Goal: Check status: Check status

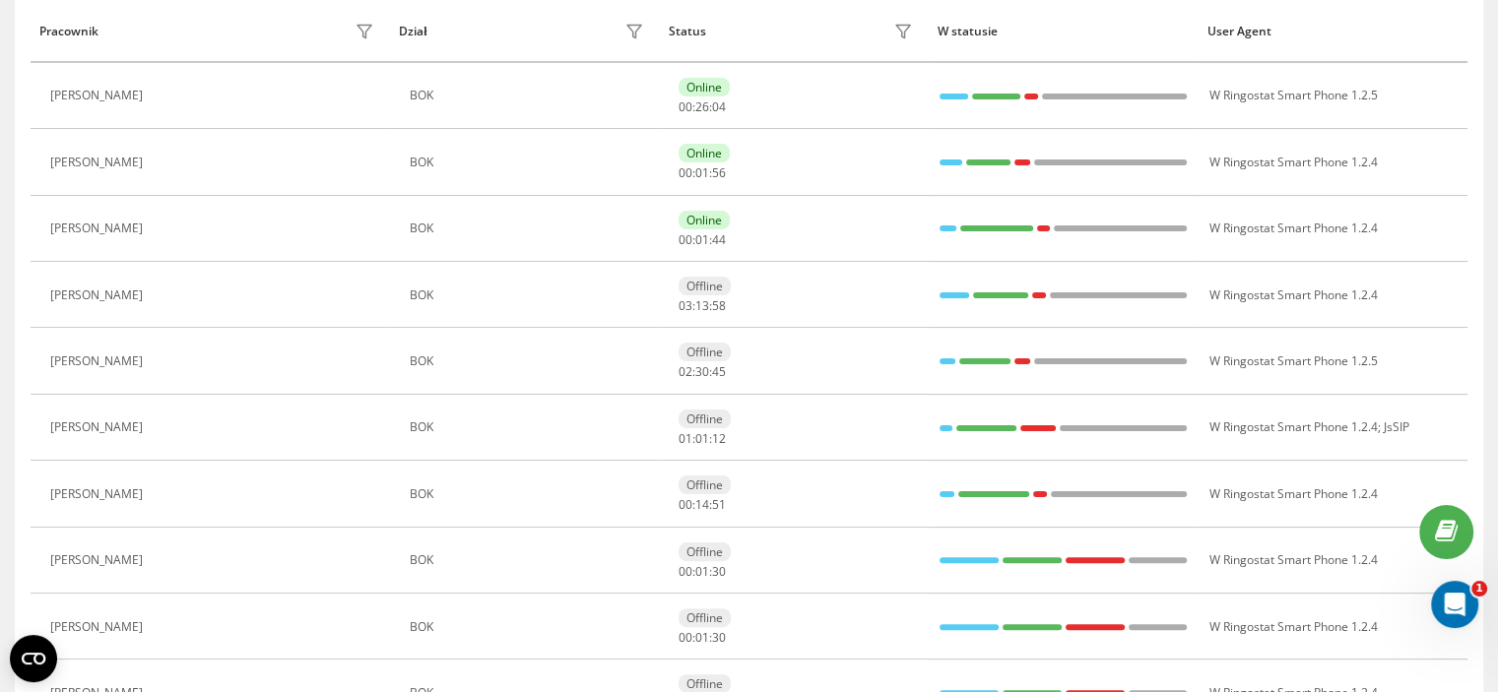
scroll to position [394, 0]
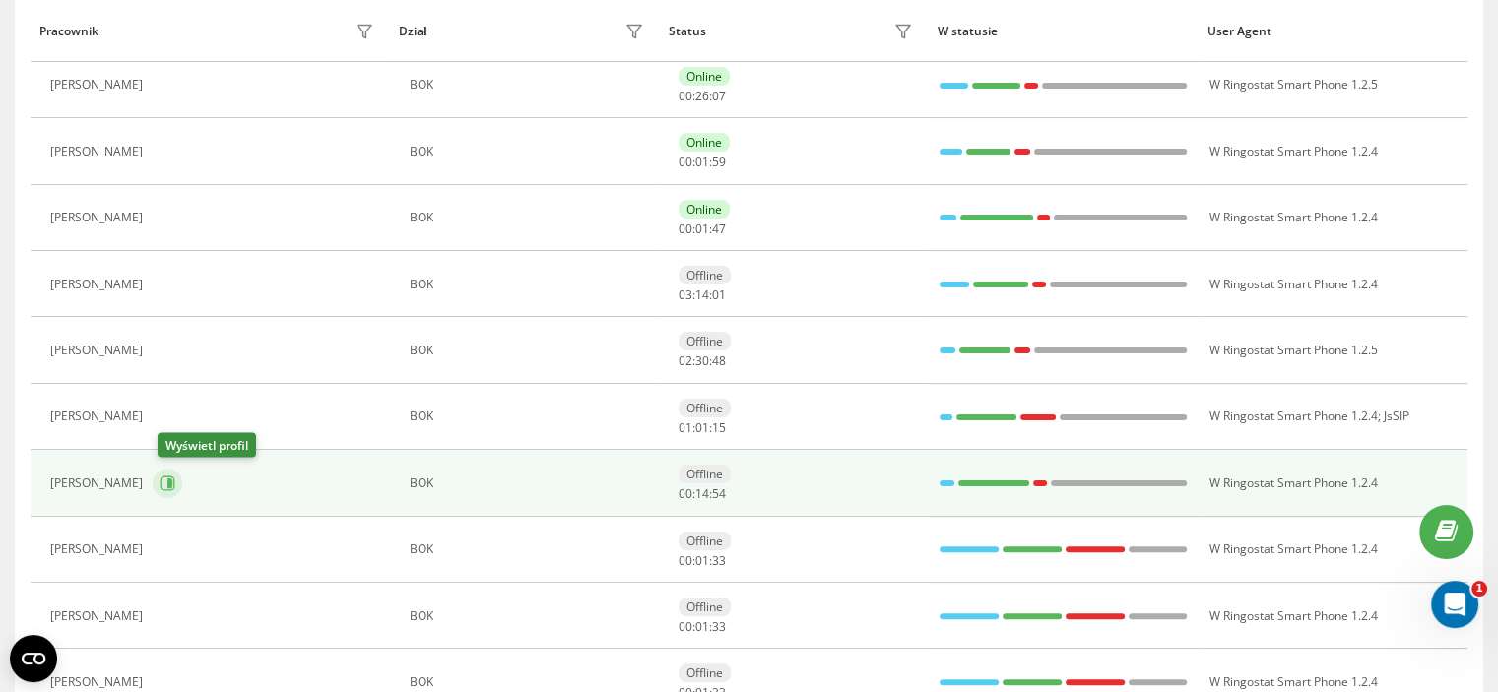
click at [172, 480] on icon at bounding box center [169, 484] width 5 height 10
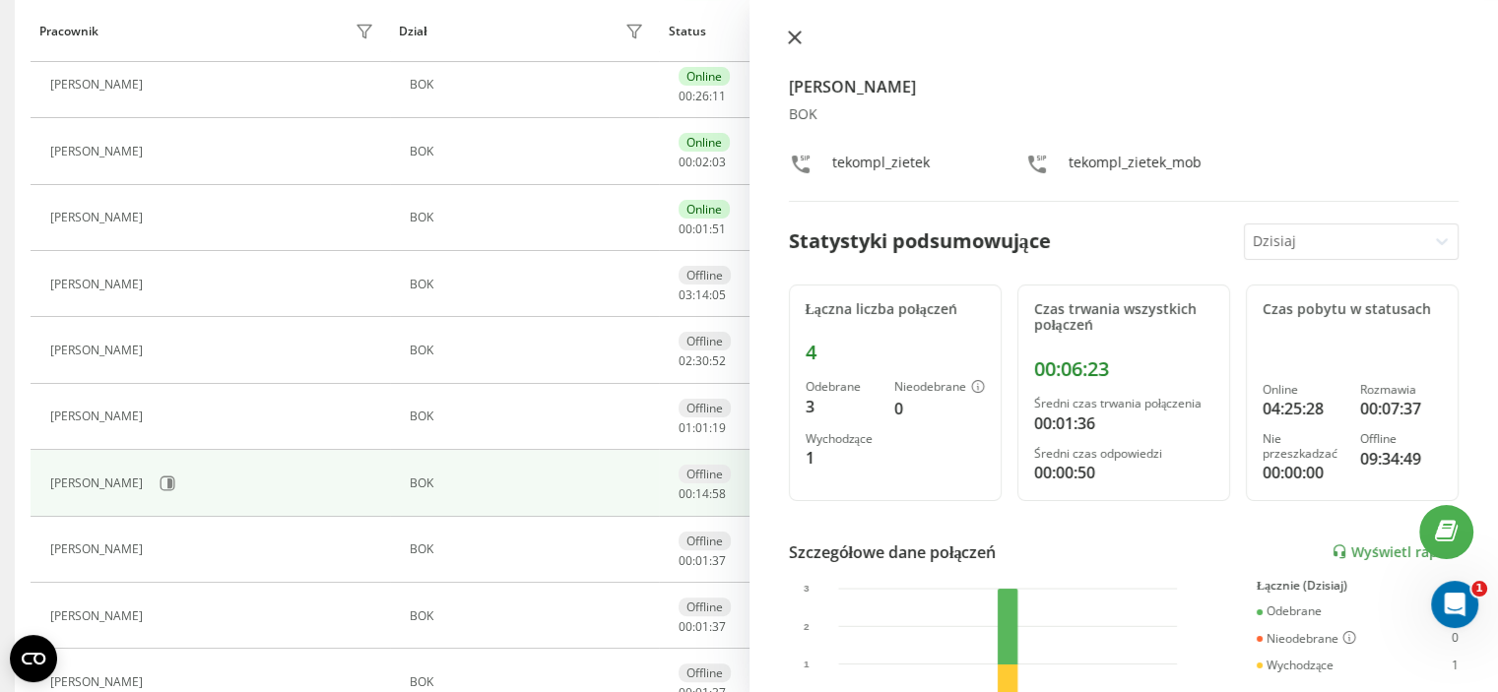
click at [791, 44] on button at bounding box center [795, 39] width 26 height 19
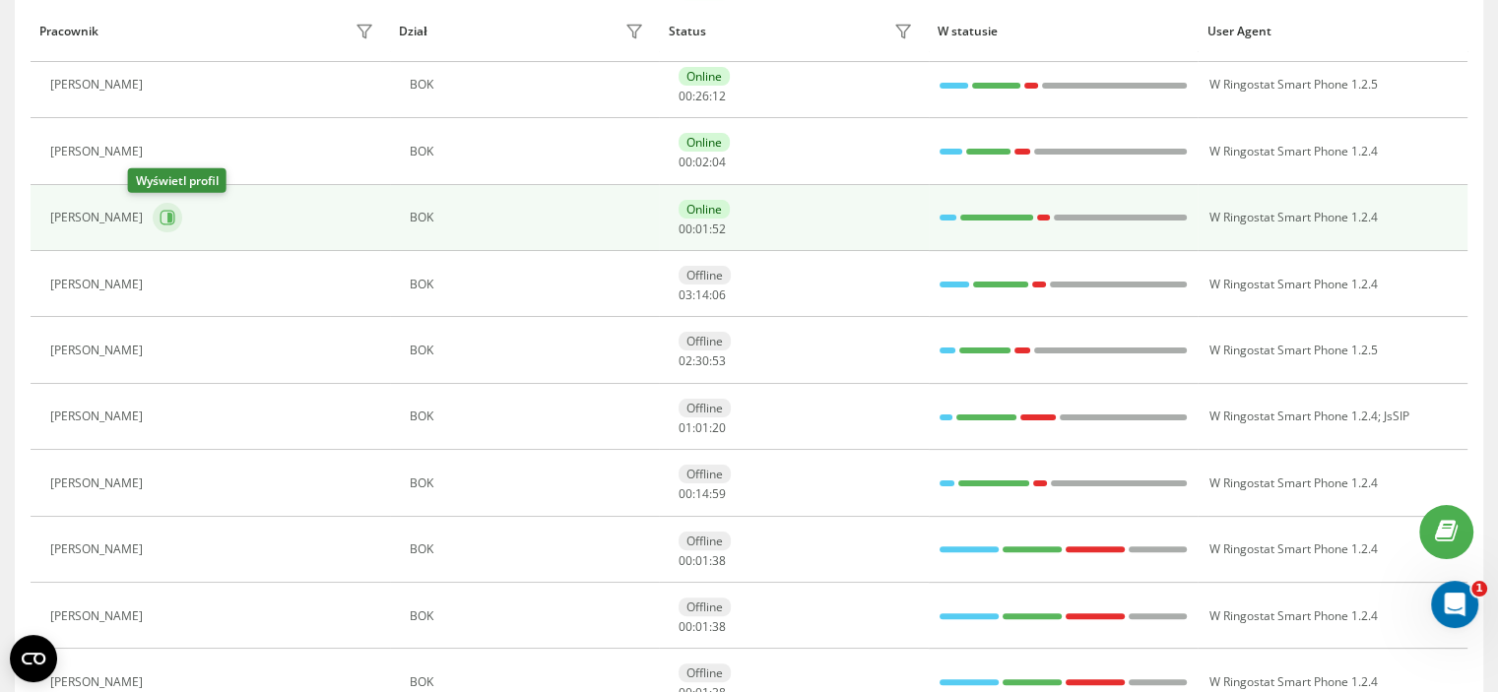
click at [160, 217] on icon at bounding box center [168, 218] width 16 height 16
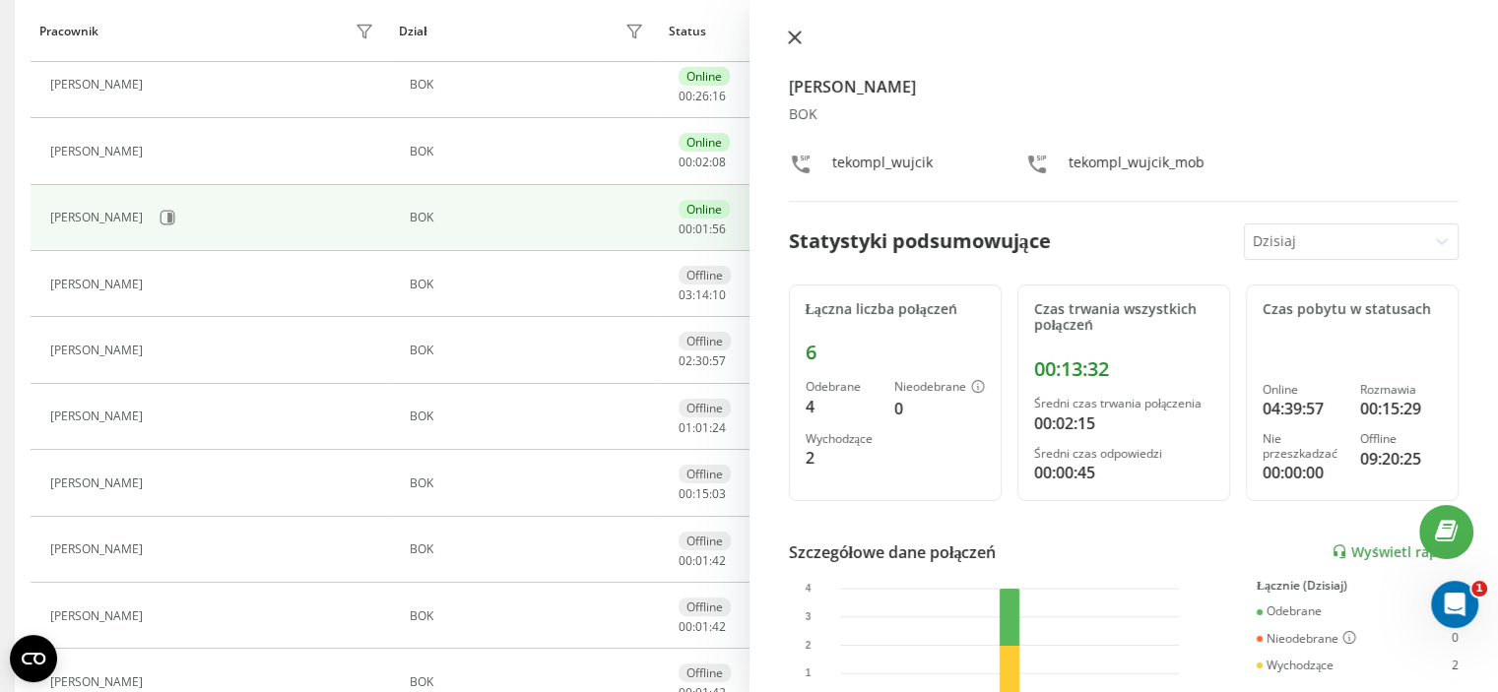
click at [792, 32] on icon at bounding box center [795, 38] width 14 height 14
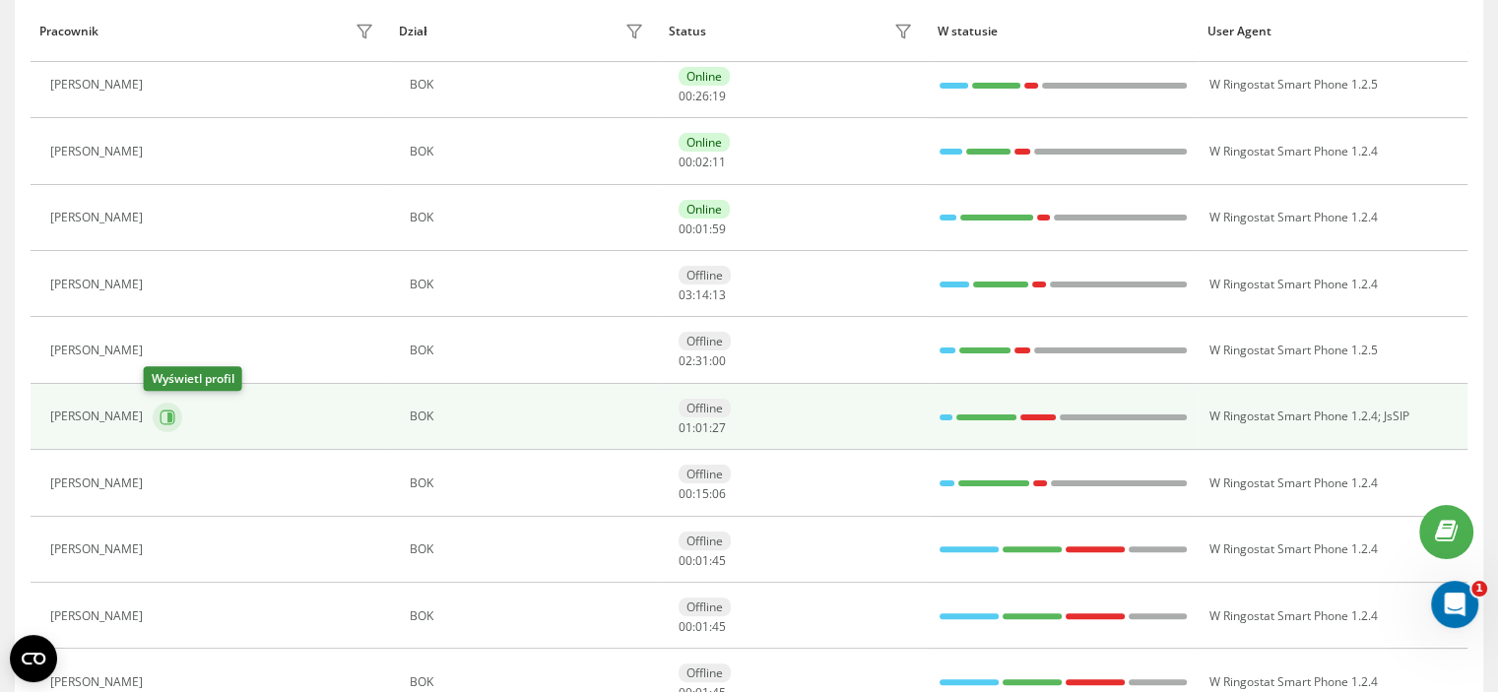
click at [167, 417] on icon at bounding box center [169, 417] width 5 height 10
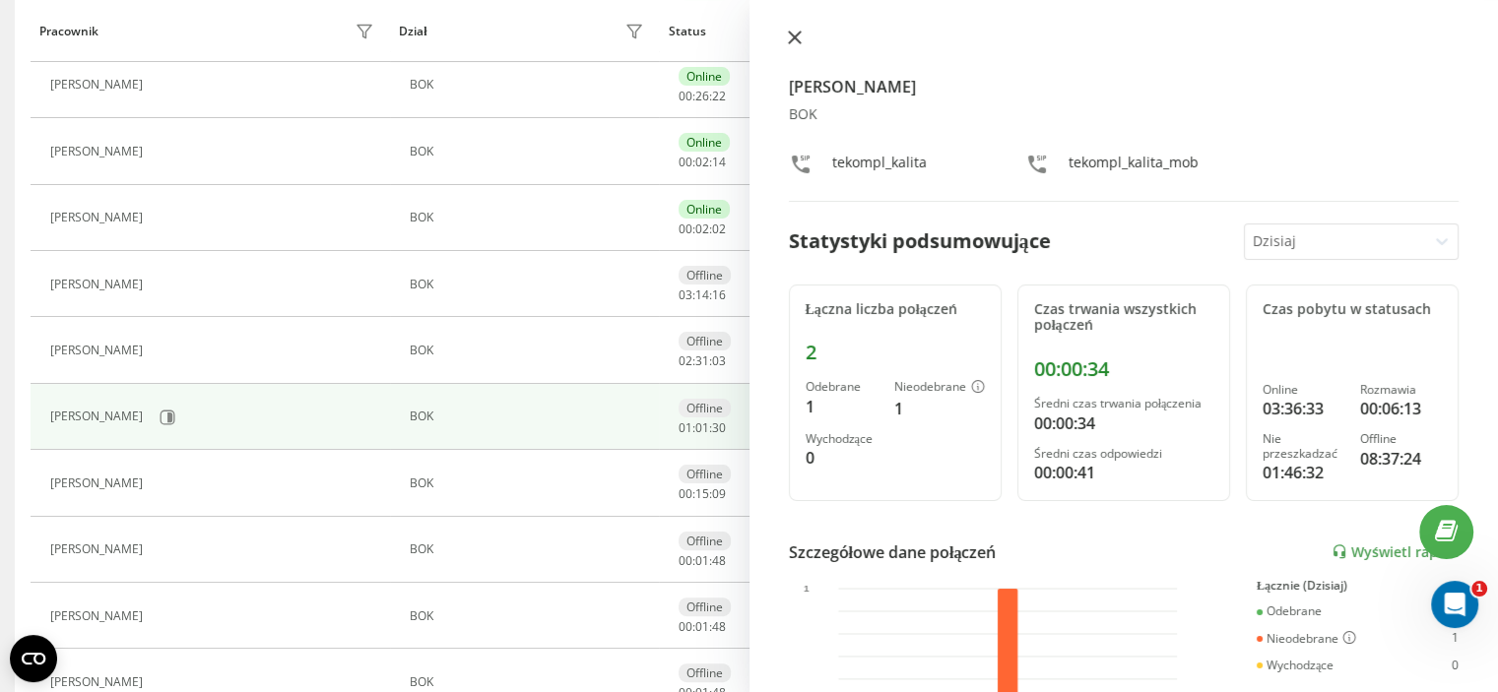
click at [790, 46] on button at bounding box center [795, 39] width 26 height 19
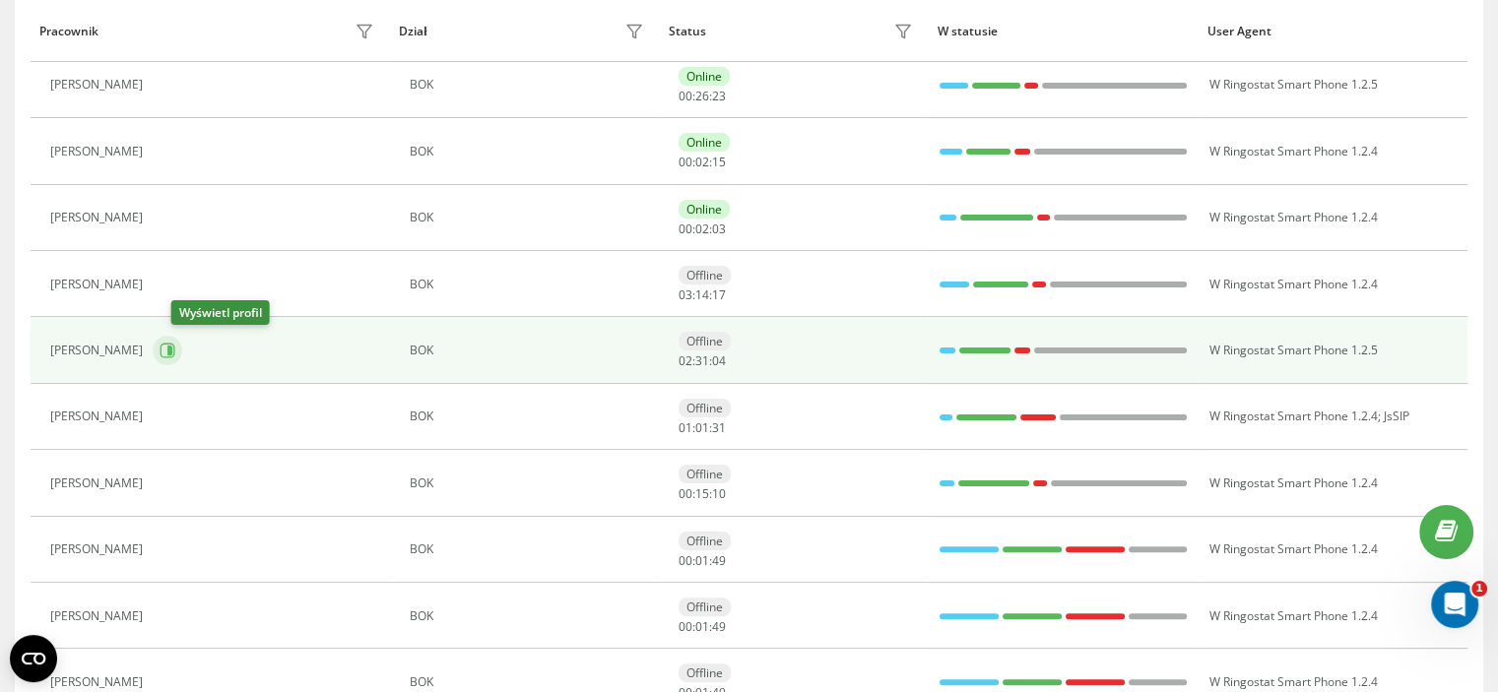
click at [175, 349] on icon at bounding box center [168, 351] width 16 height 16
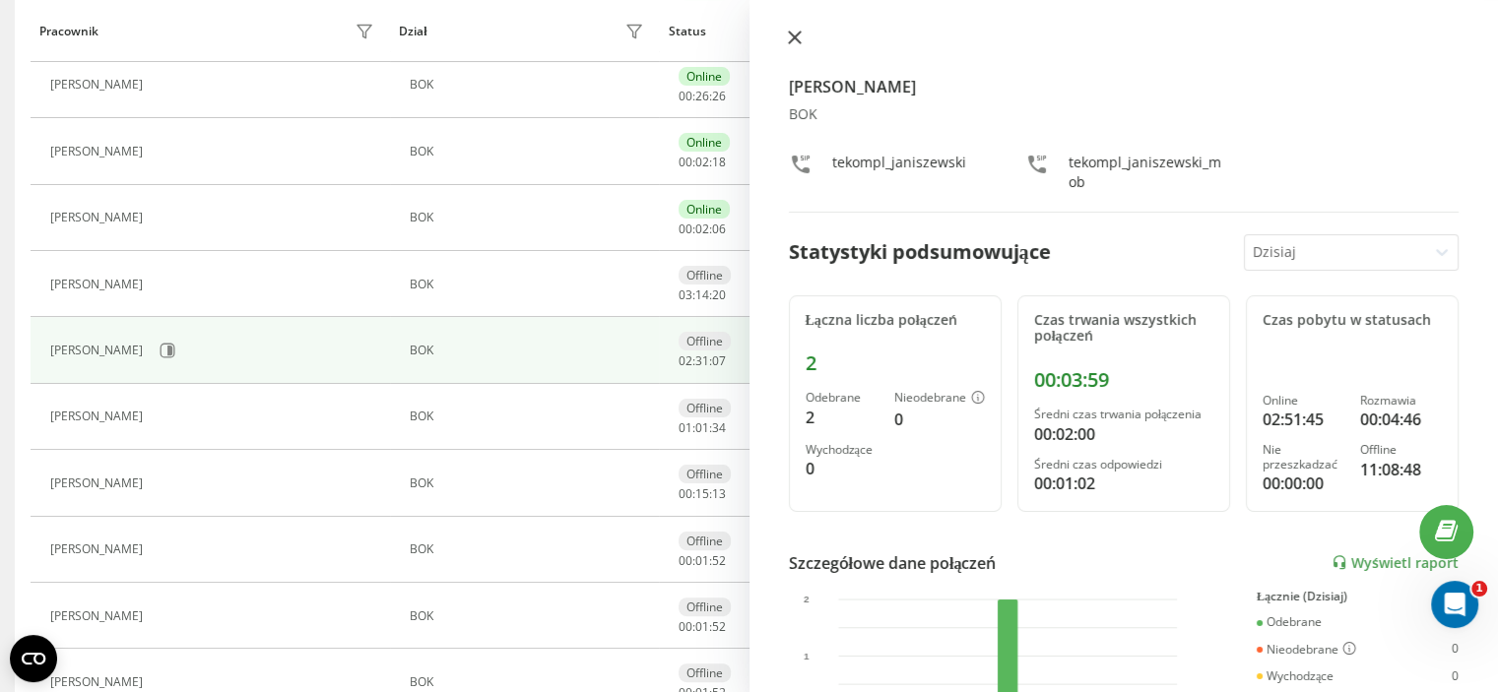
click at [802, 39] on button at bounding box center [795, 39] width 26 height 19
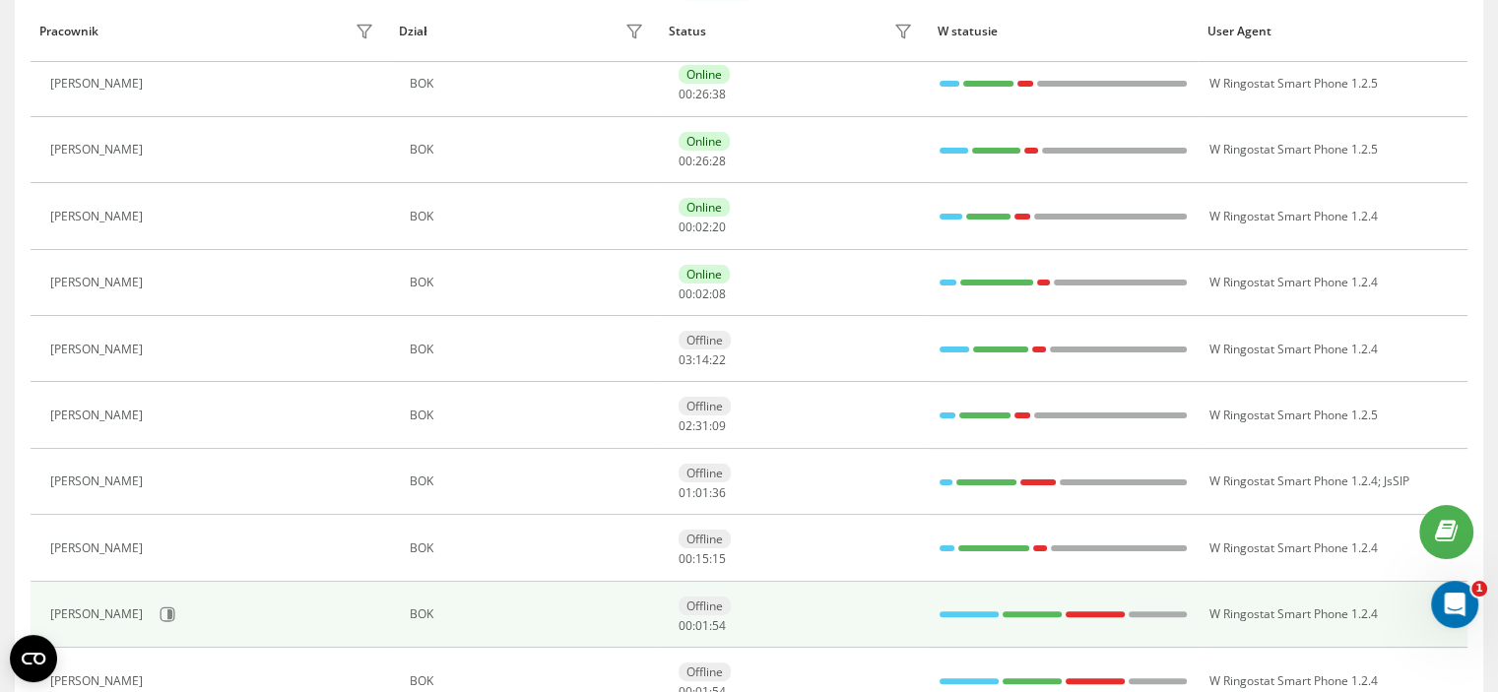
scroll to position [197, 0]
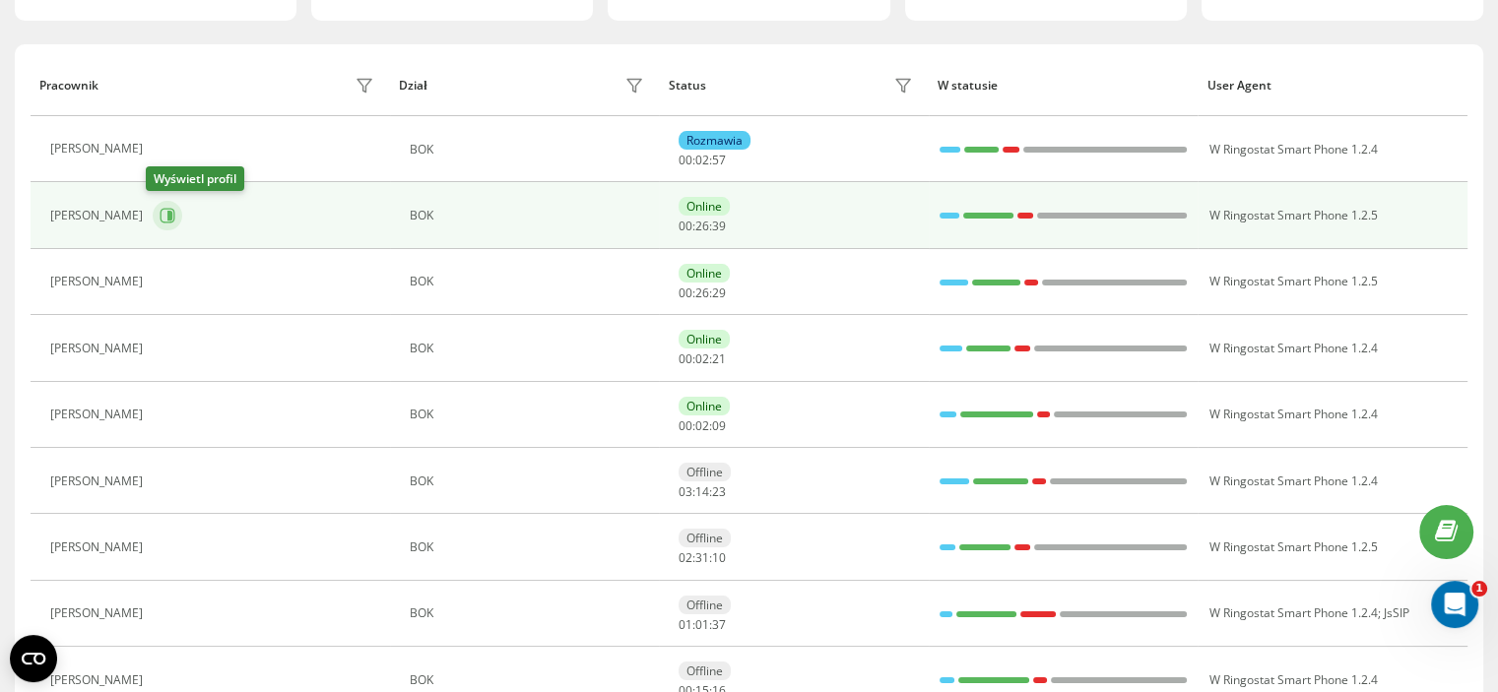
click at [161, 214] on icon at bounding box center [168, 216] width 15 height 15
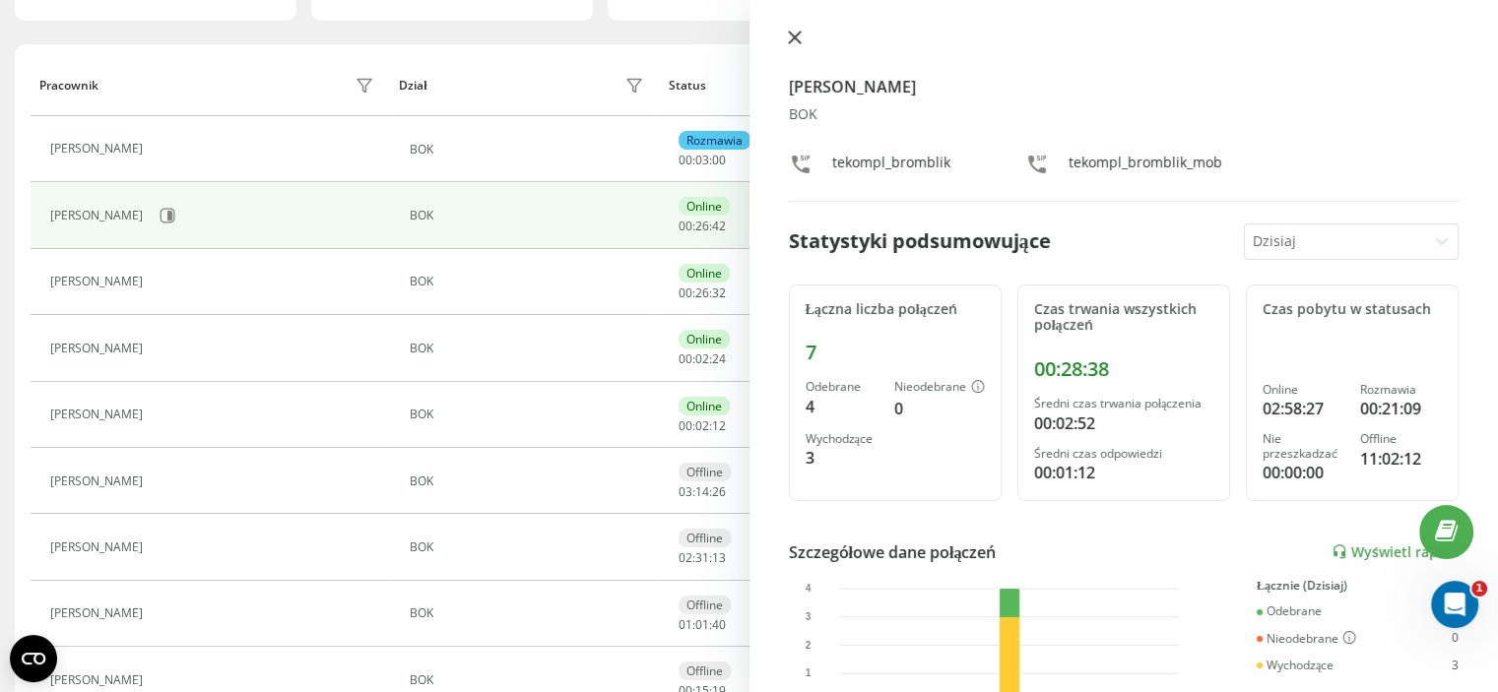
click at [797, 33] on icon at bounding box center [794, 38] width 12 height 12
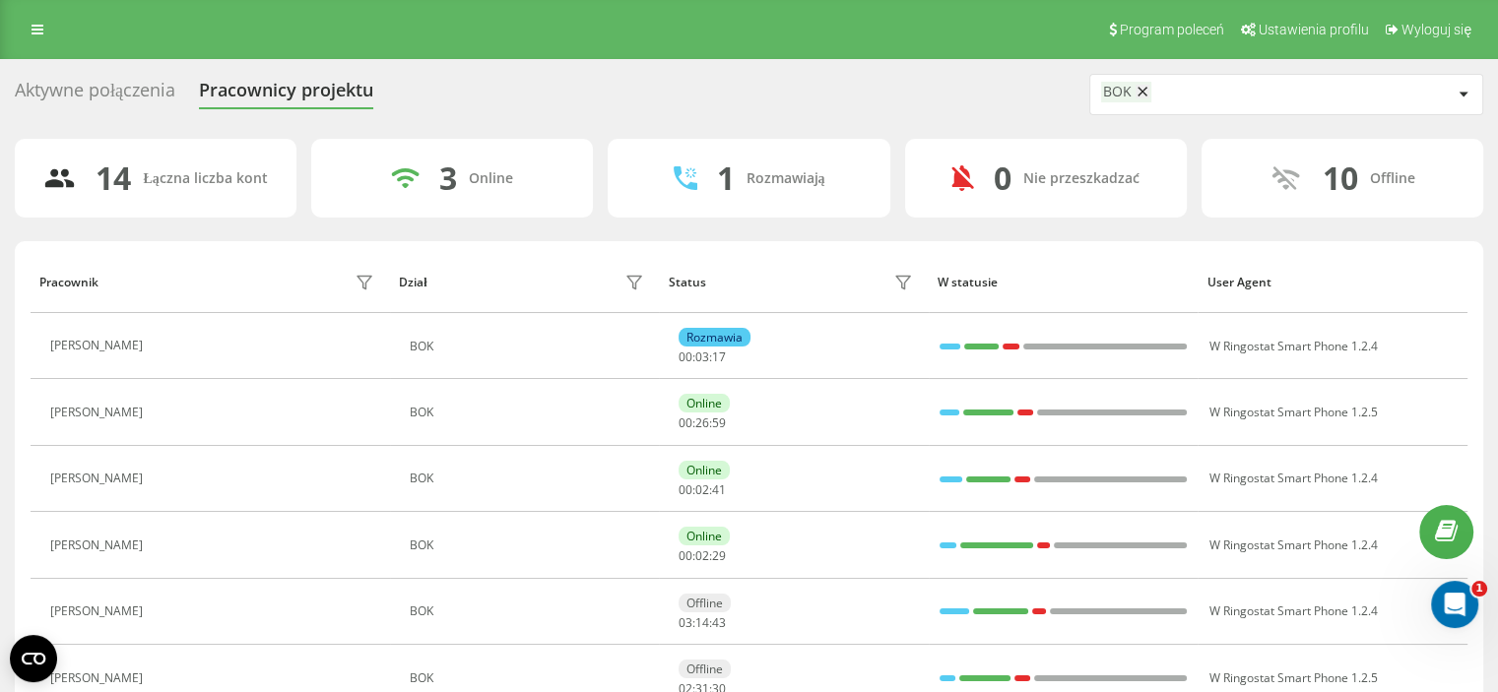
click at [665, 84] on div "Aktywne połączenia Pracownicy projektu BOK" at bounding box center [749, 94] width 1468 height 41
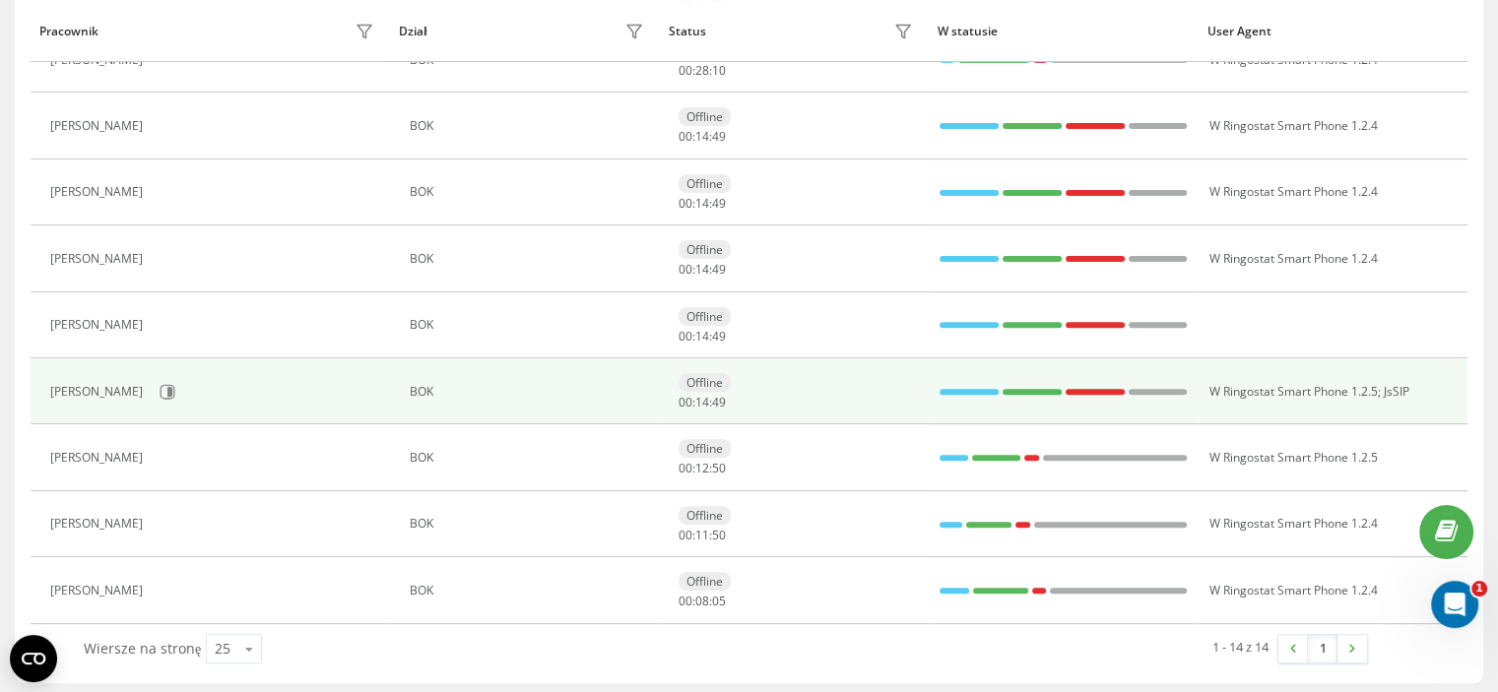
scroll to position [619, 0]
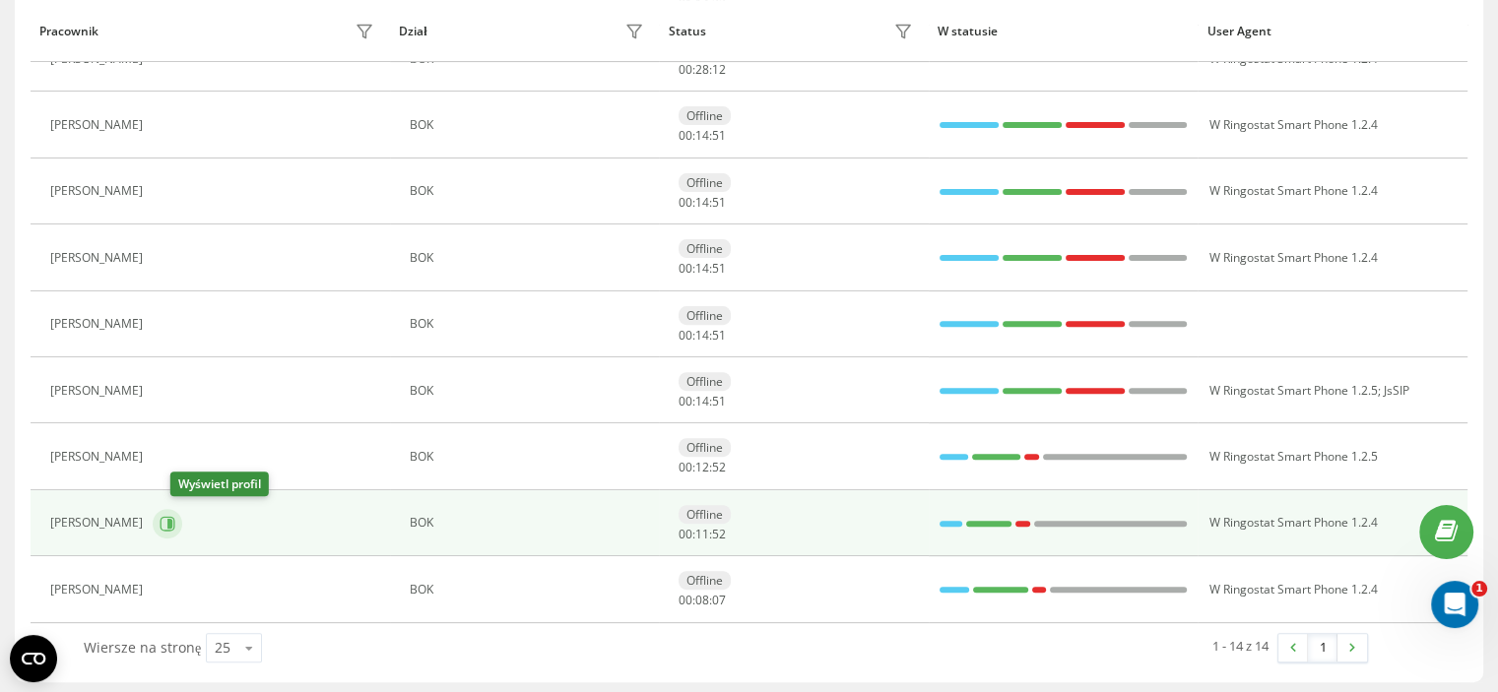
click at [175, 516] on icon at bounding box center [168, 523] width 15 height 15
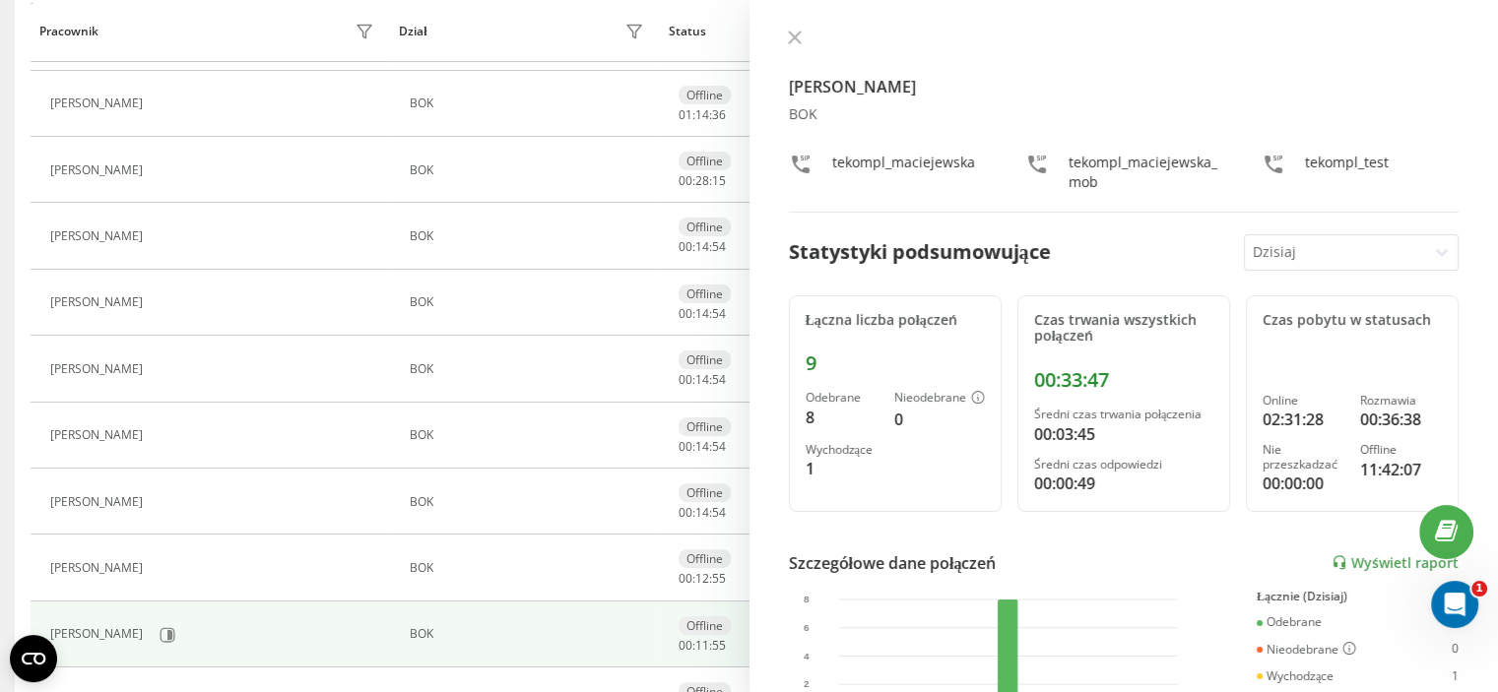
scroll to position [422, 0]
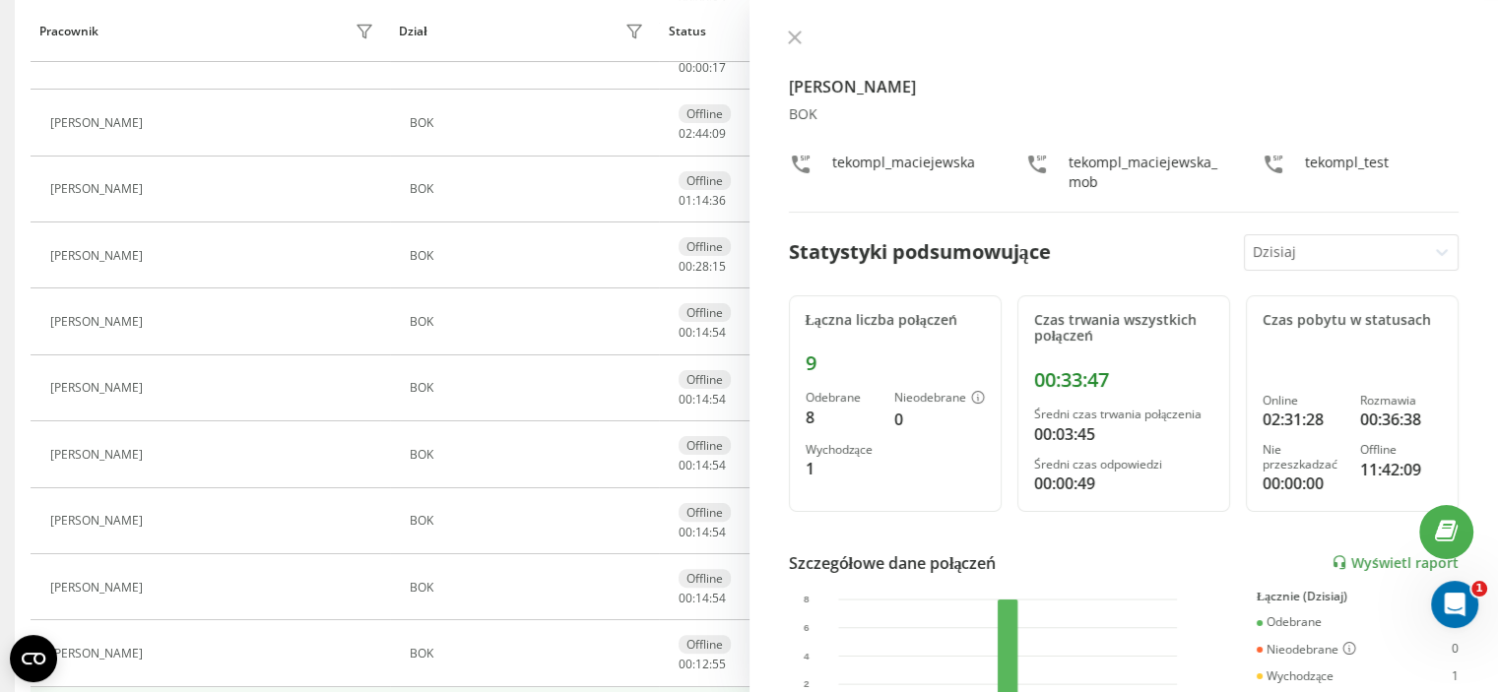
click at [803, 36] on button at bounding box center [795, 39] width 26 height 19
